Goal: Task Accomplishment & Management: Manage account settings

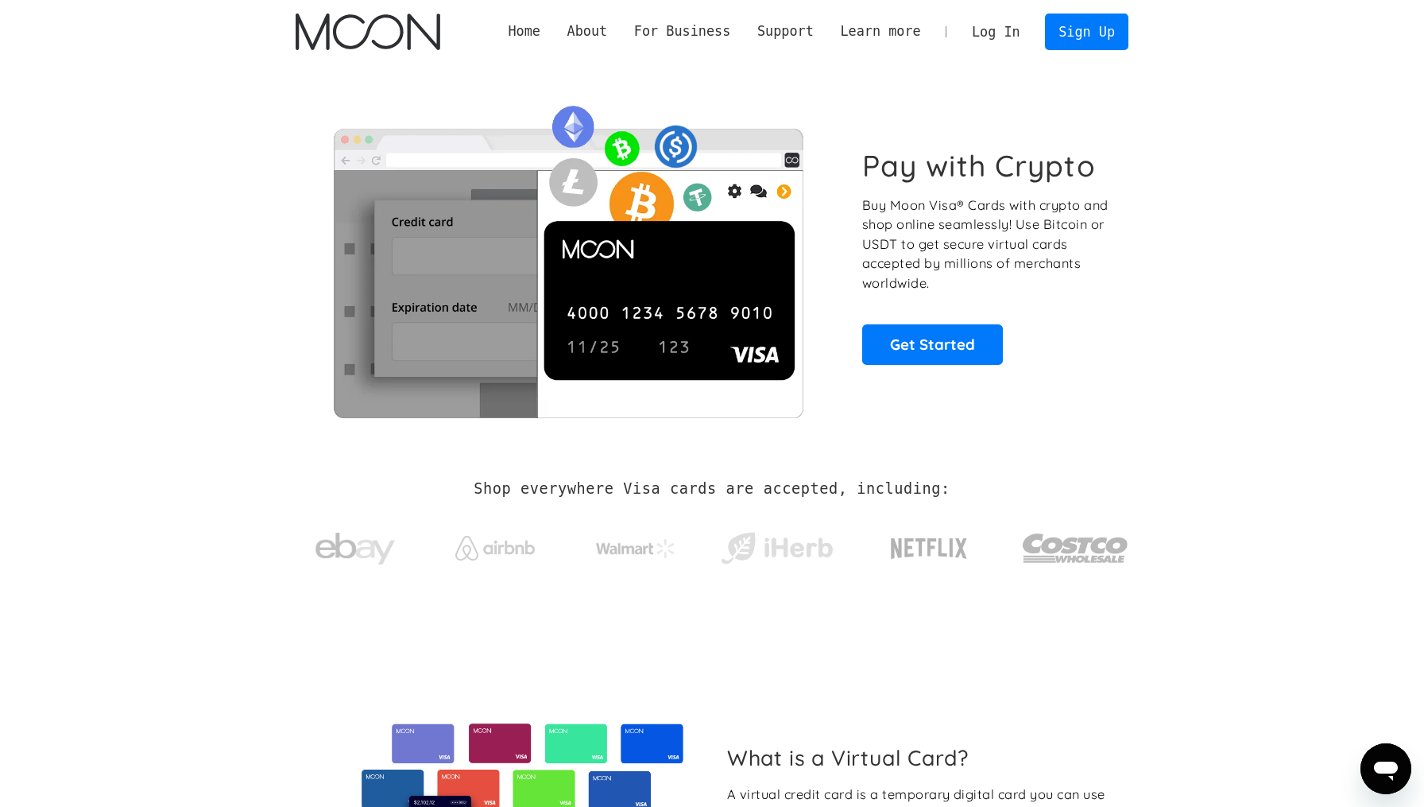
click at [978, 30] on link "Log In" at bounding box center [995, 31] width 75 height 35
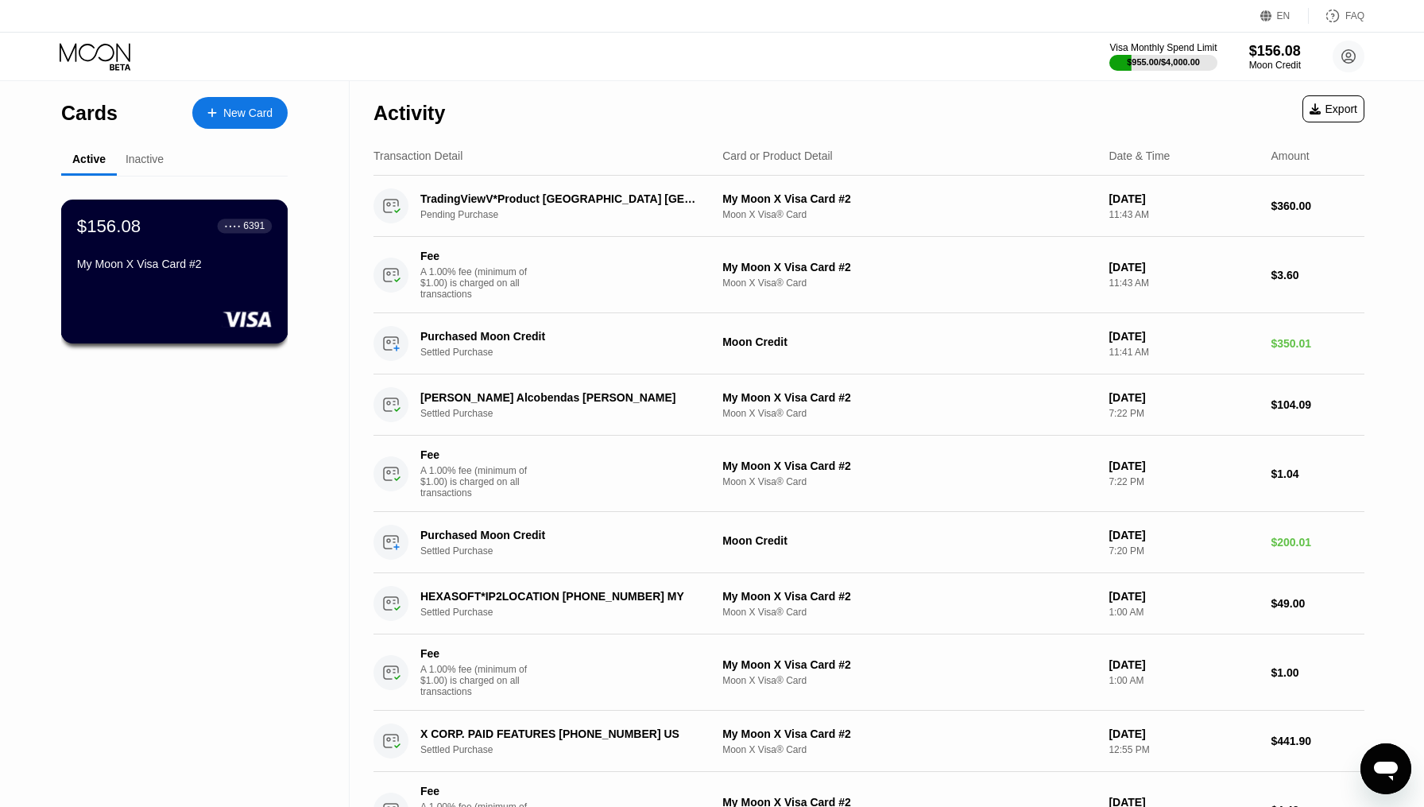
click at [246, 264] on div "My Moon X Visa Card #2" at bounding box center [174, 263] width 195 height 13
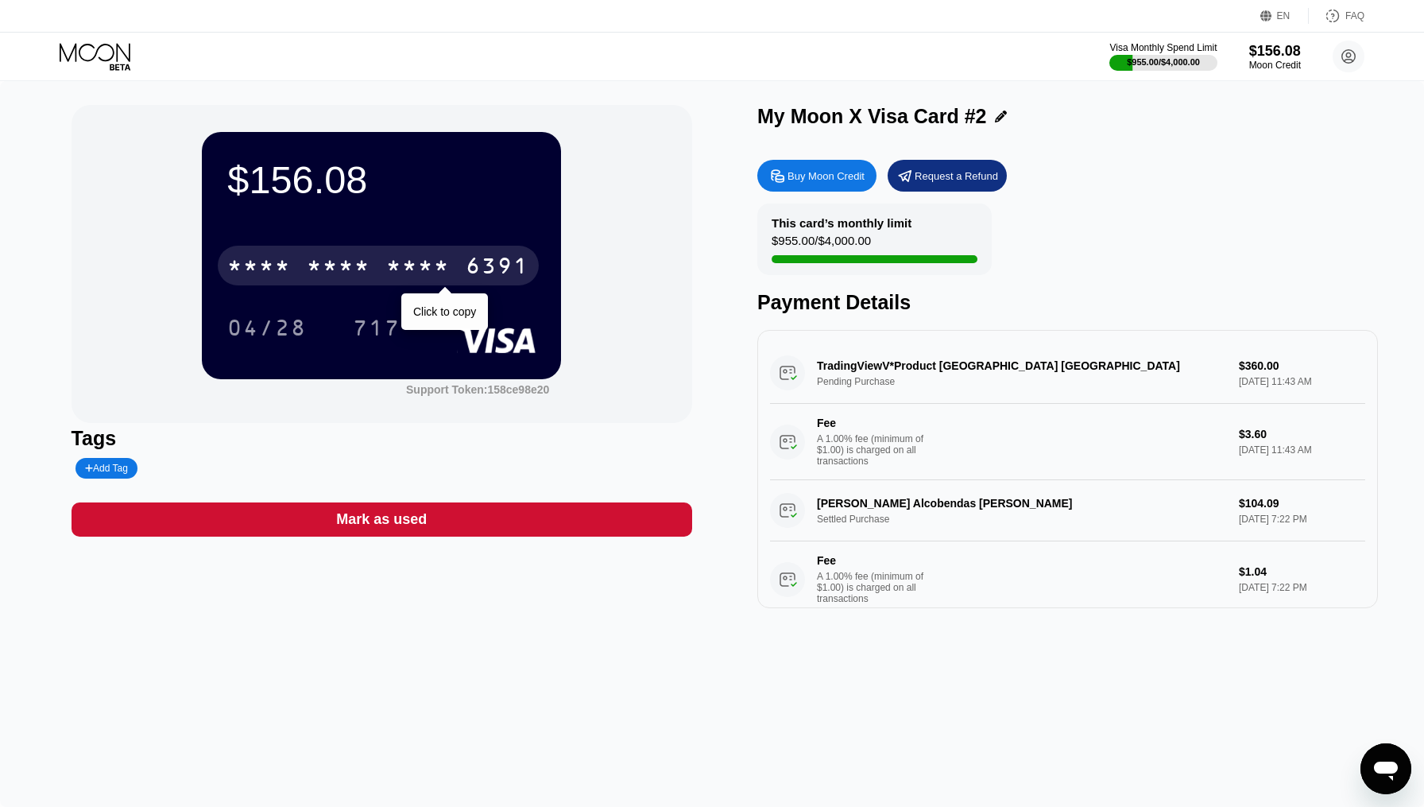
click at [479, 265] on div "6391" at bounding box center [498, 267] width 64 height 25
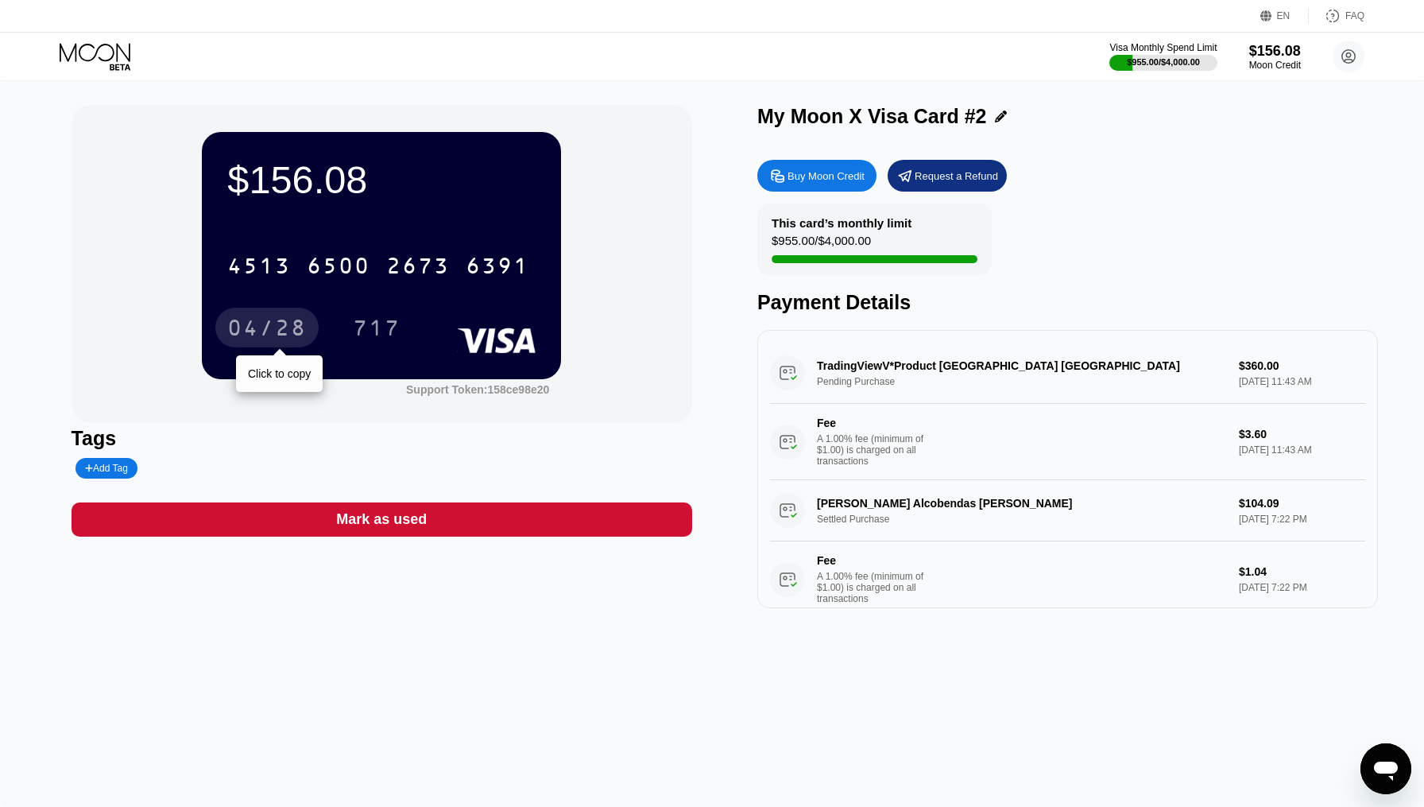
click at [259, 324] on div "04/28" at bounding box center [266, 329] width 79 height 25
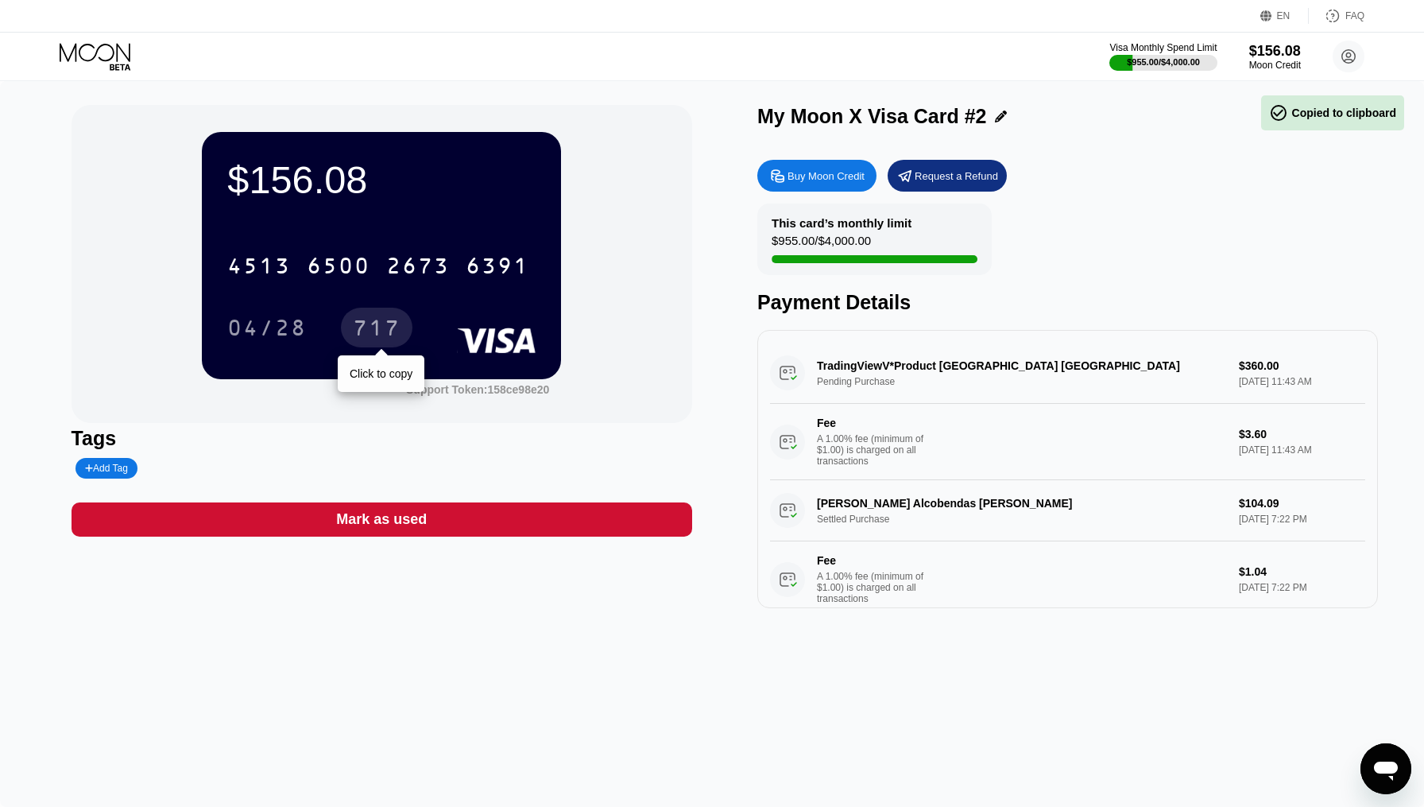
click at [378, 316] on div "717" at bounding box center [377, 328] width 72 height 40
